Goal: Information Seeking & Learning: Understand process/instructions

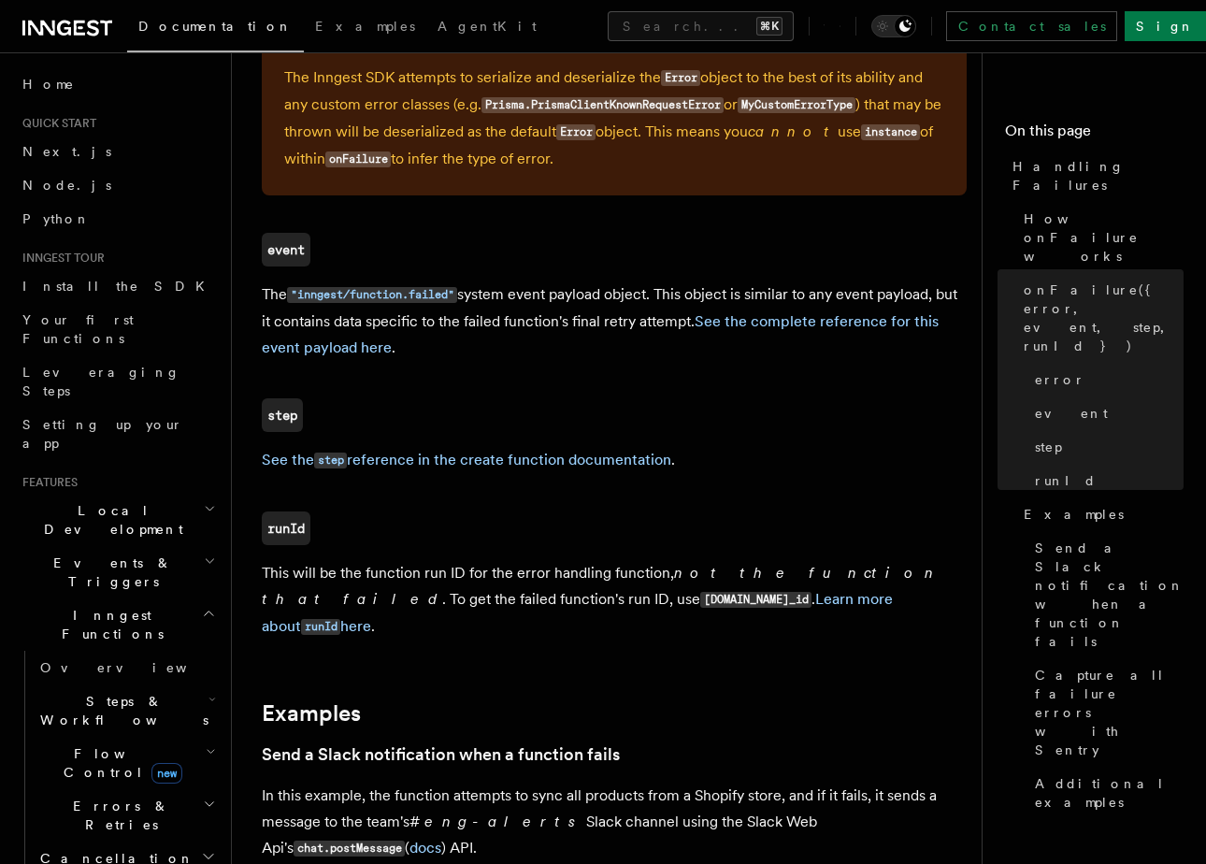
scroll to position [1450, 0]
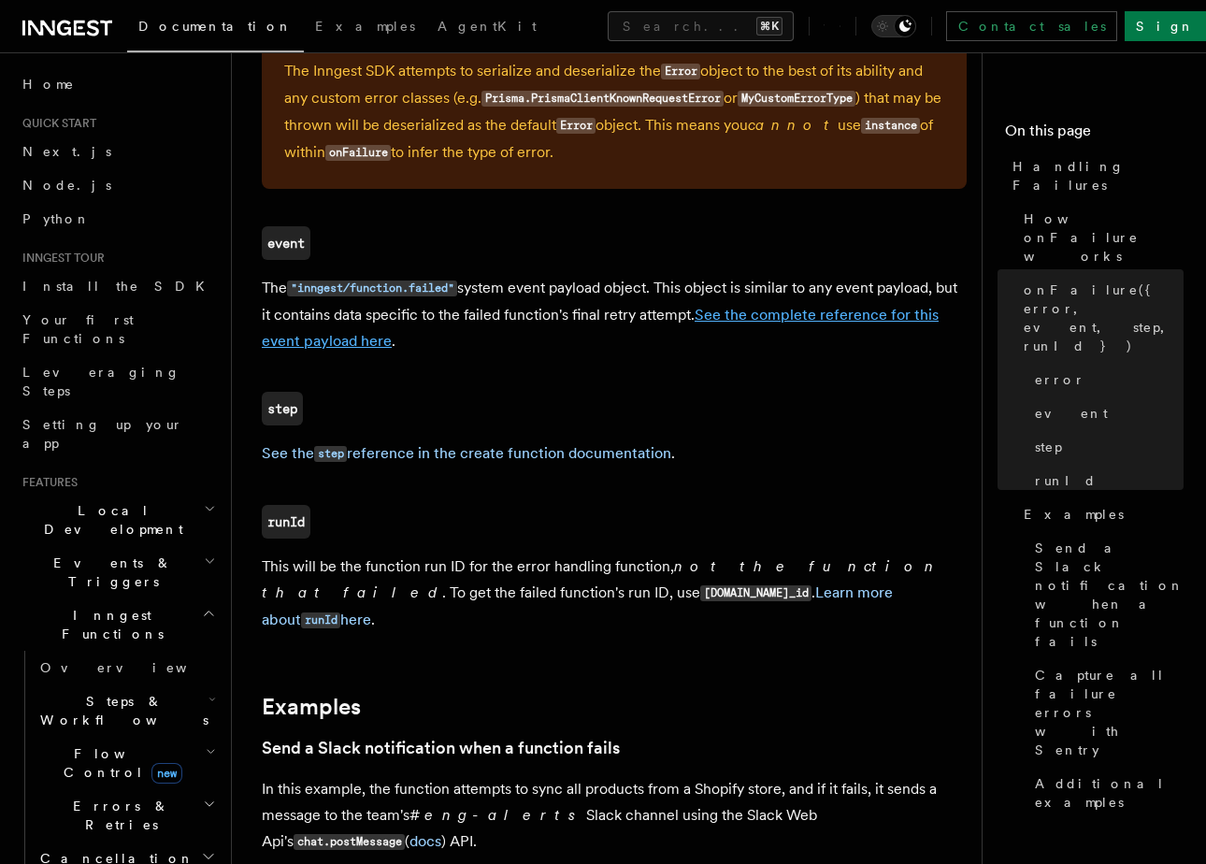
click at [851, 314] on link "See the complete reference for this event payload here" at bounding box center [600, 328] width 677 height 44
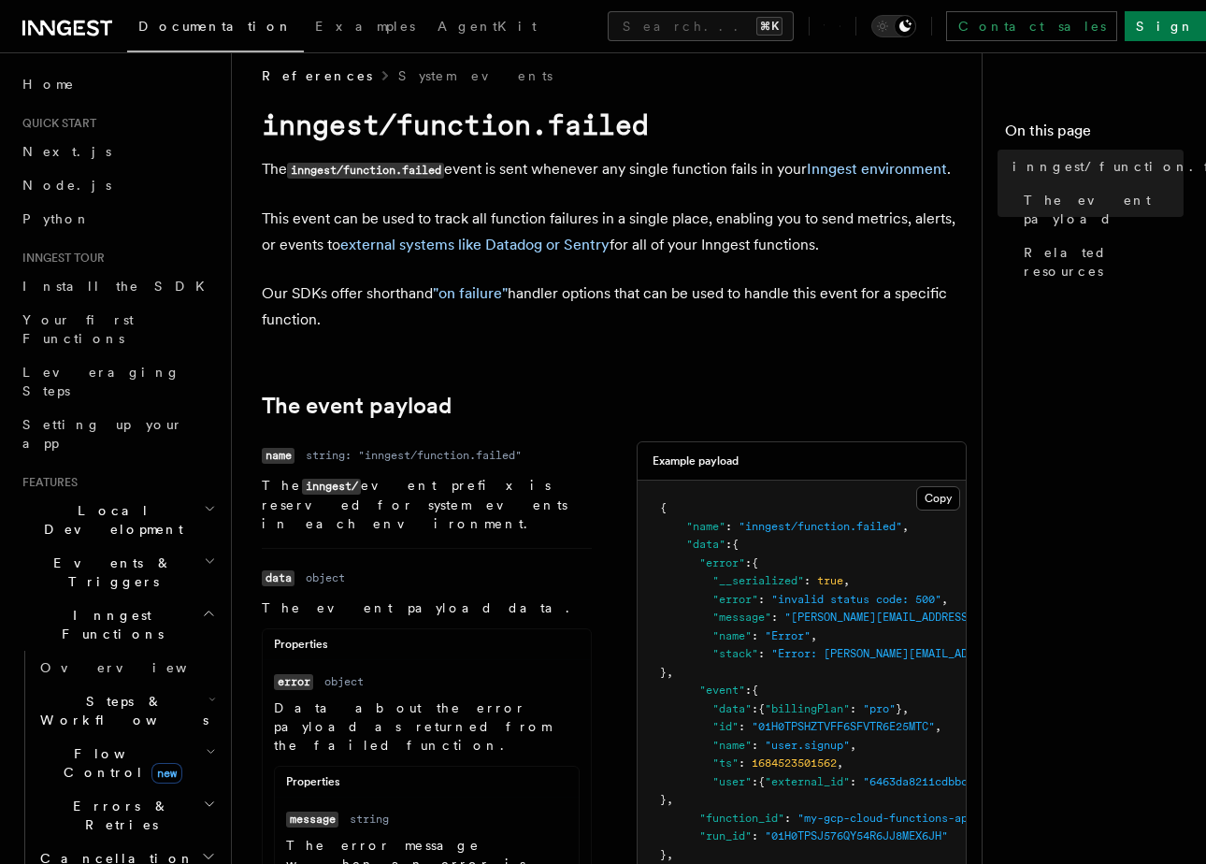
scroll to position [15, 0]
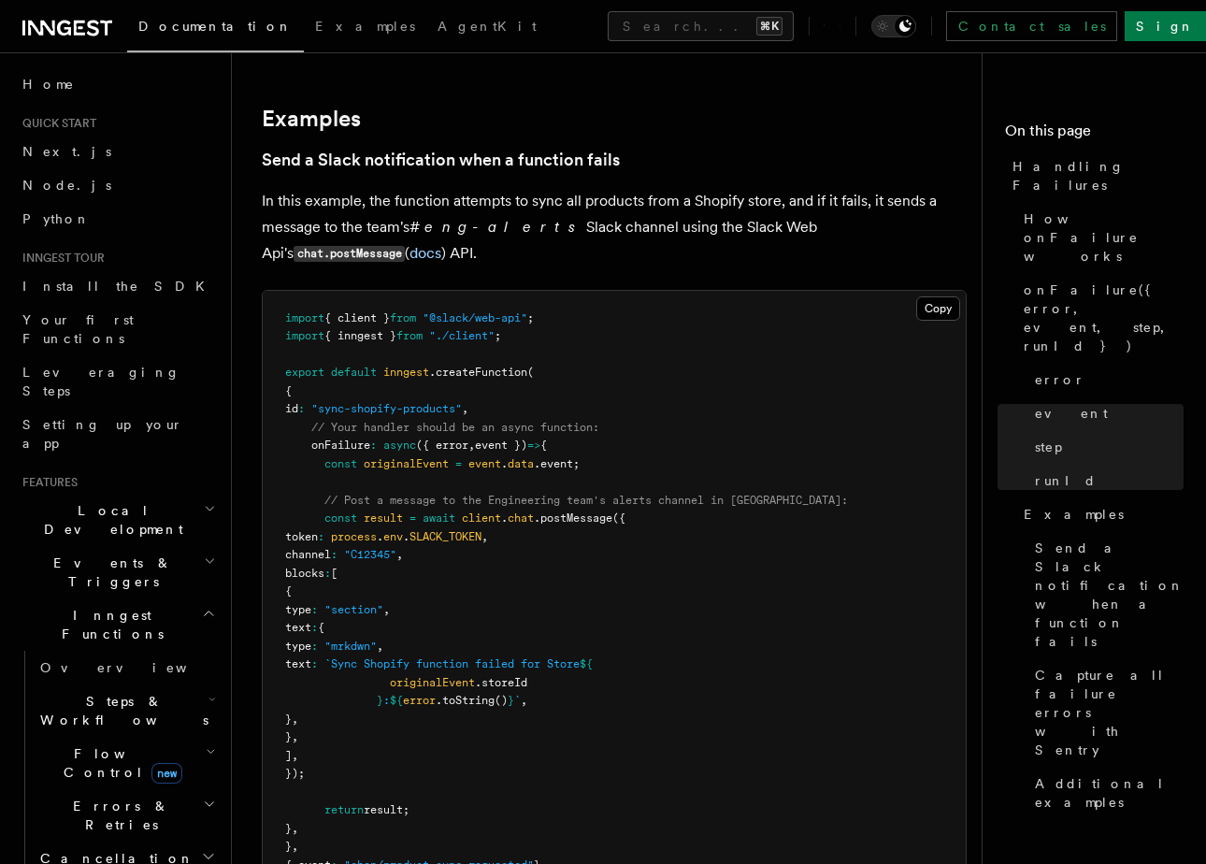
scroll to position [2036, 0]
click at [1064, 430] on link "step" at bounding box center [1105, 447] width 156 height 34
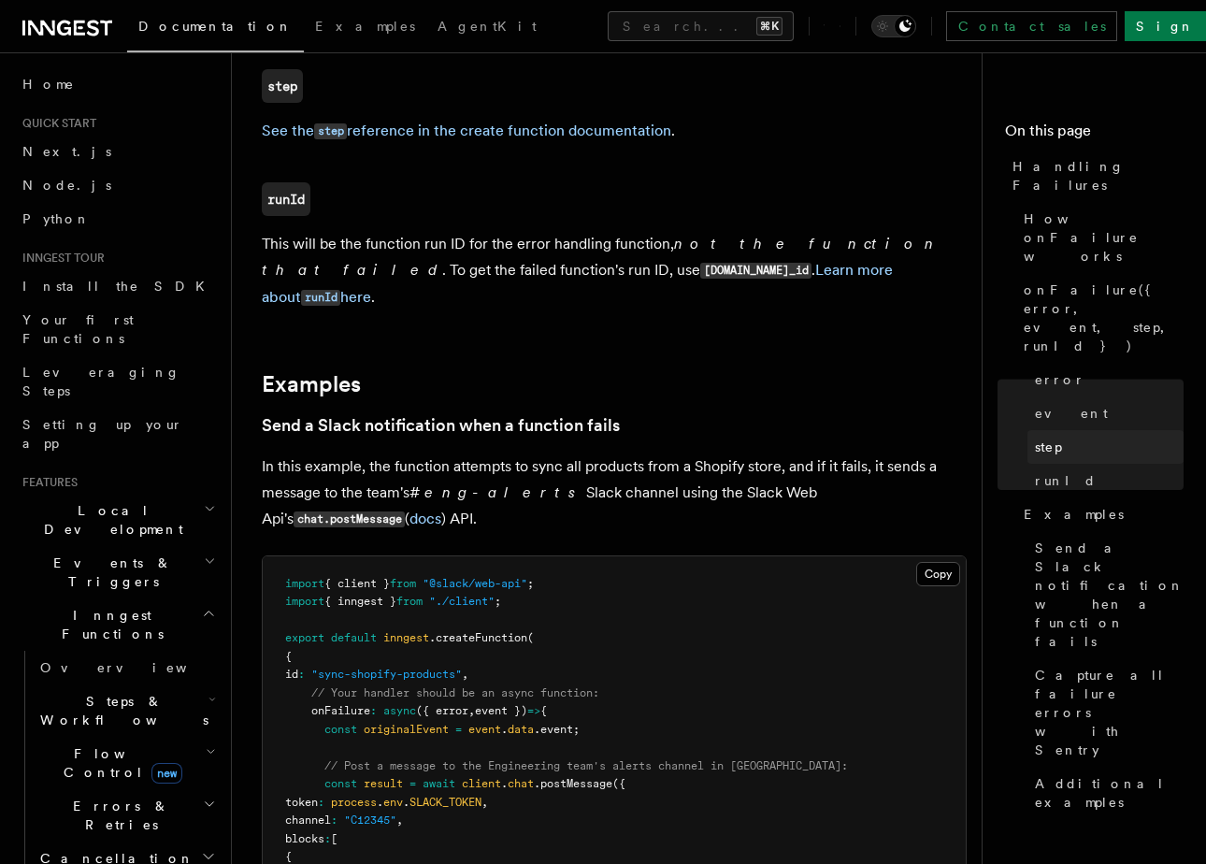
scroll to position [1757, 0]
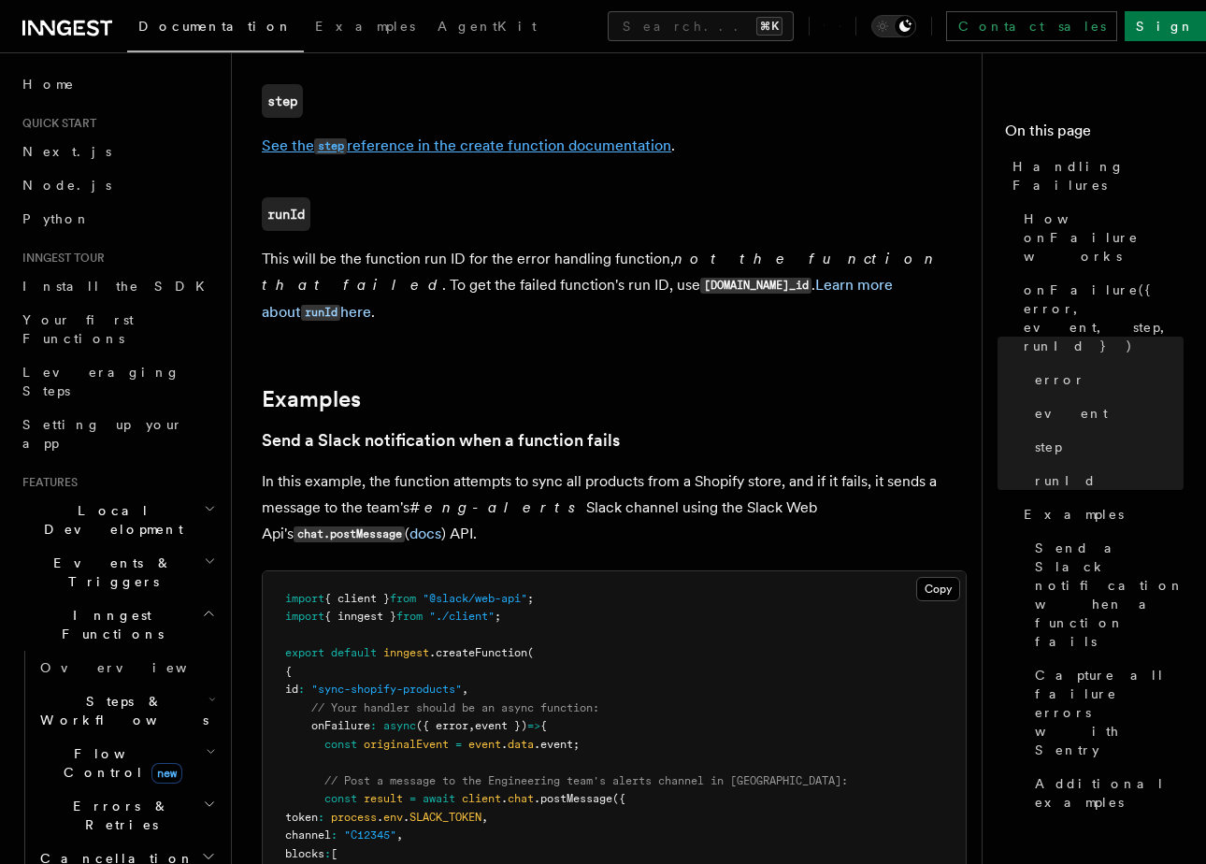
click at [561, 149] on link "See the step reference in the create function documentation" at bounding box center [466, 145] width 409 height 18
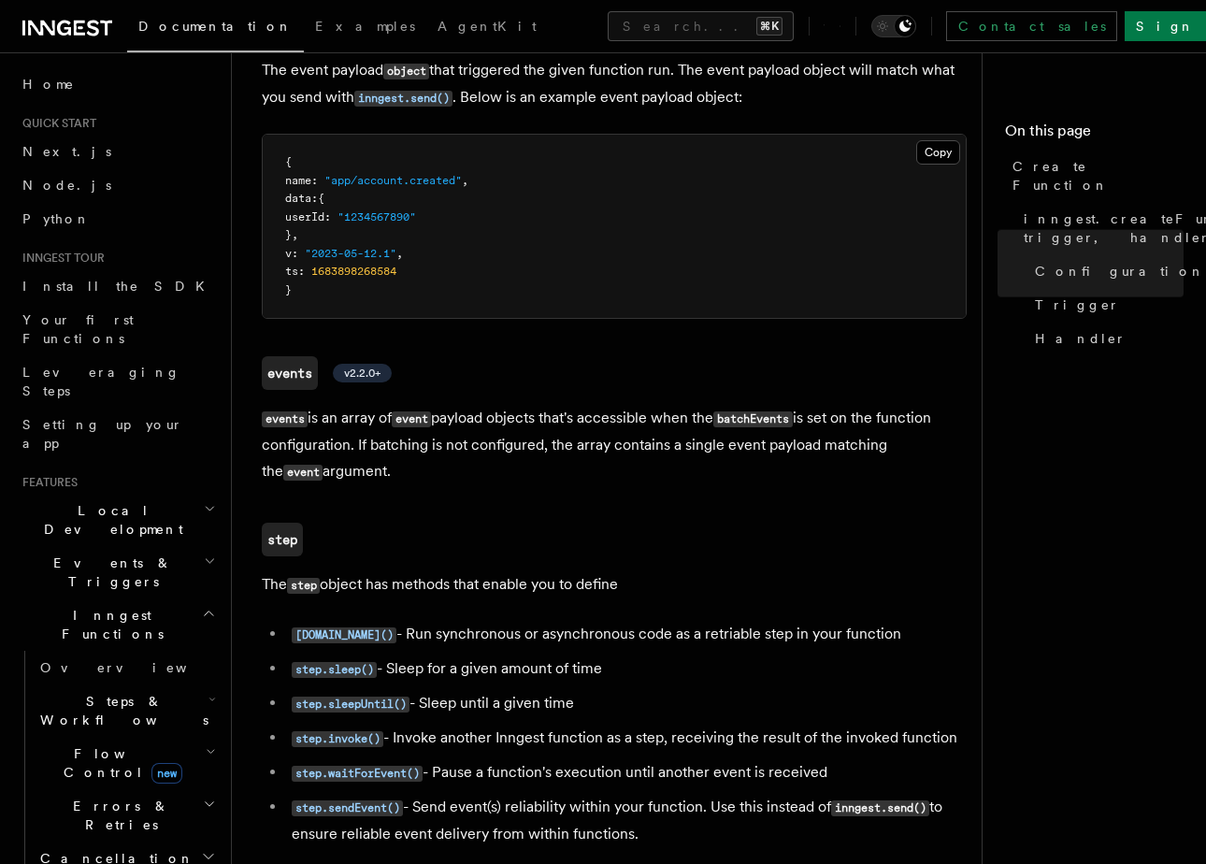
scroll to position [3781, 0]
